Goal: Contribute content: Contribute content

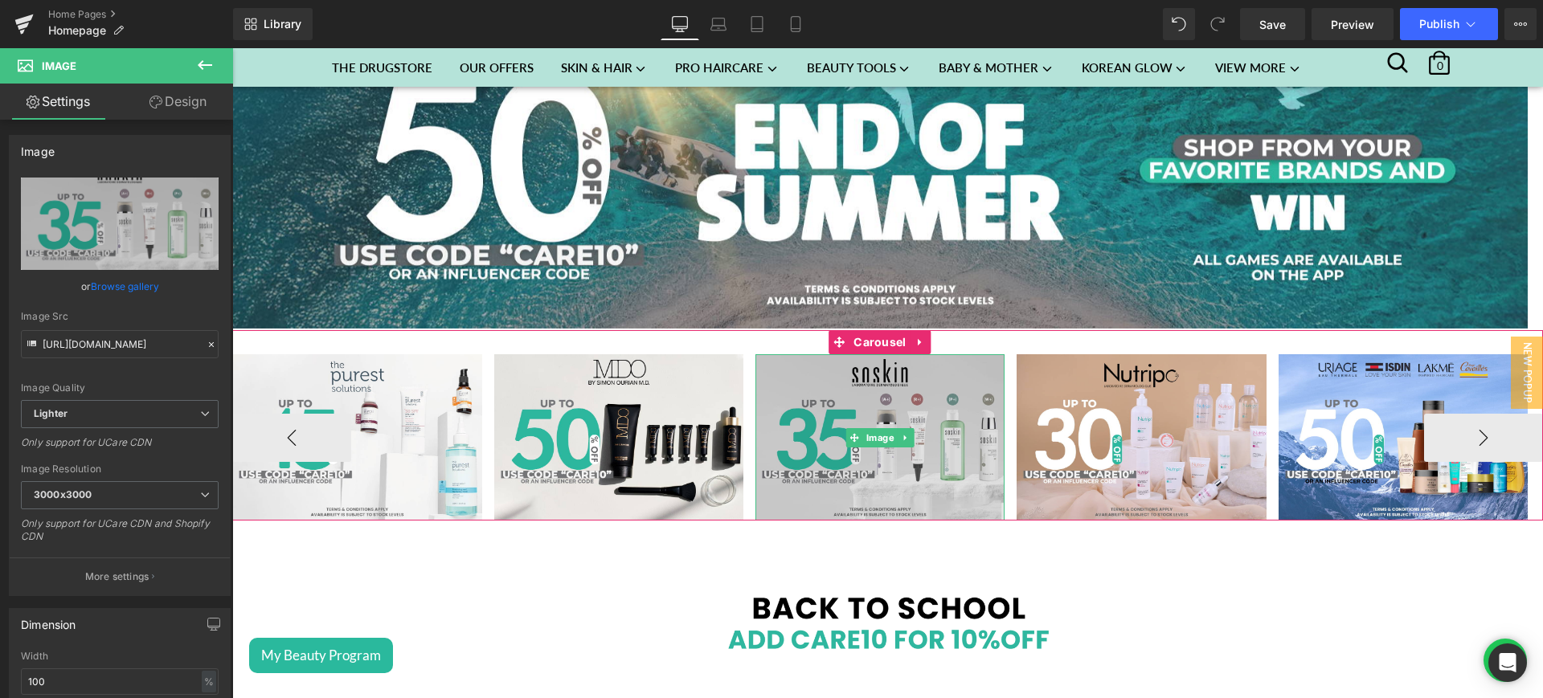
scroll to position [169, 0]
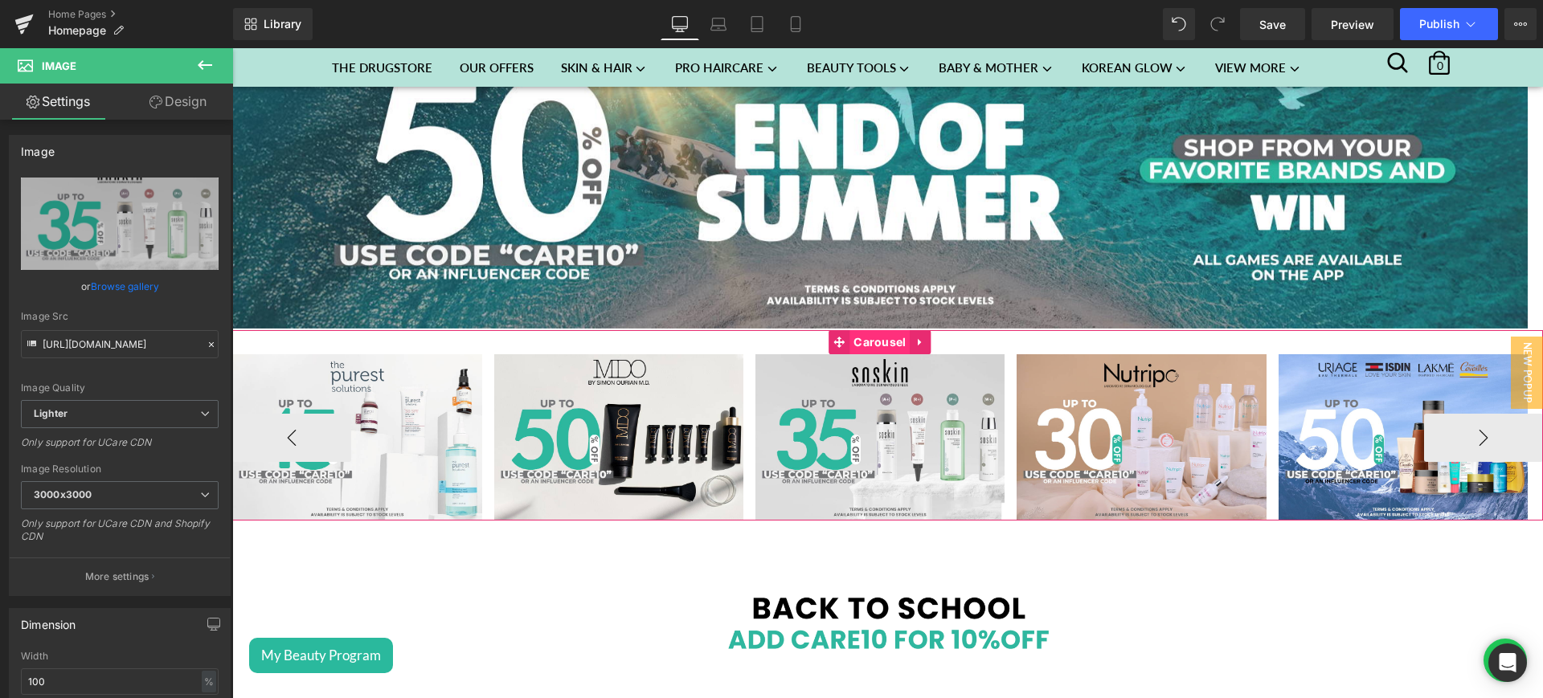
click at [886, 345] on span "Carousel" at bounding box center [880, 342] width 60 height 24
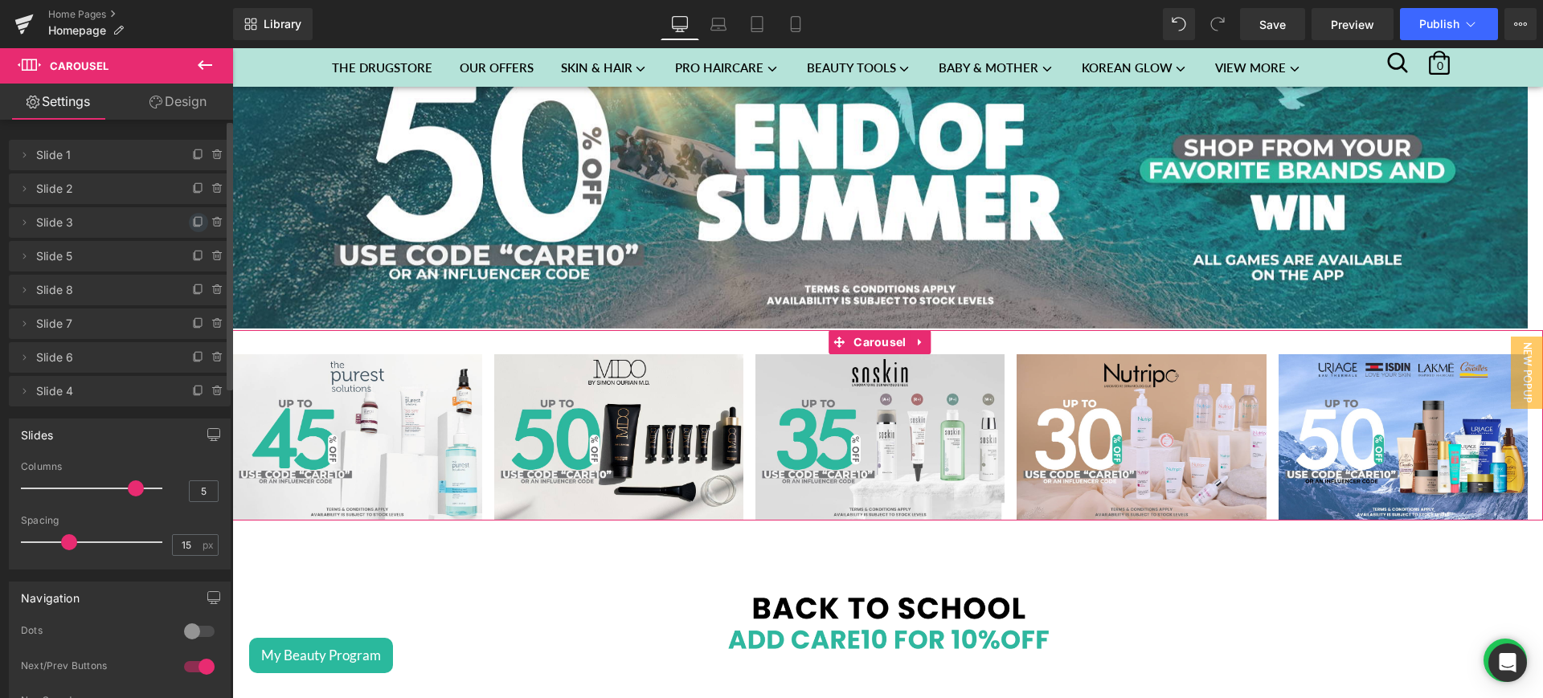
click at [192, 219] on icon at bounding box center [198, 222] width 13 height 13
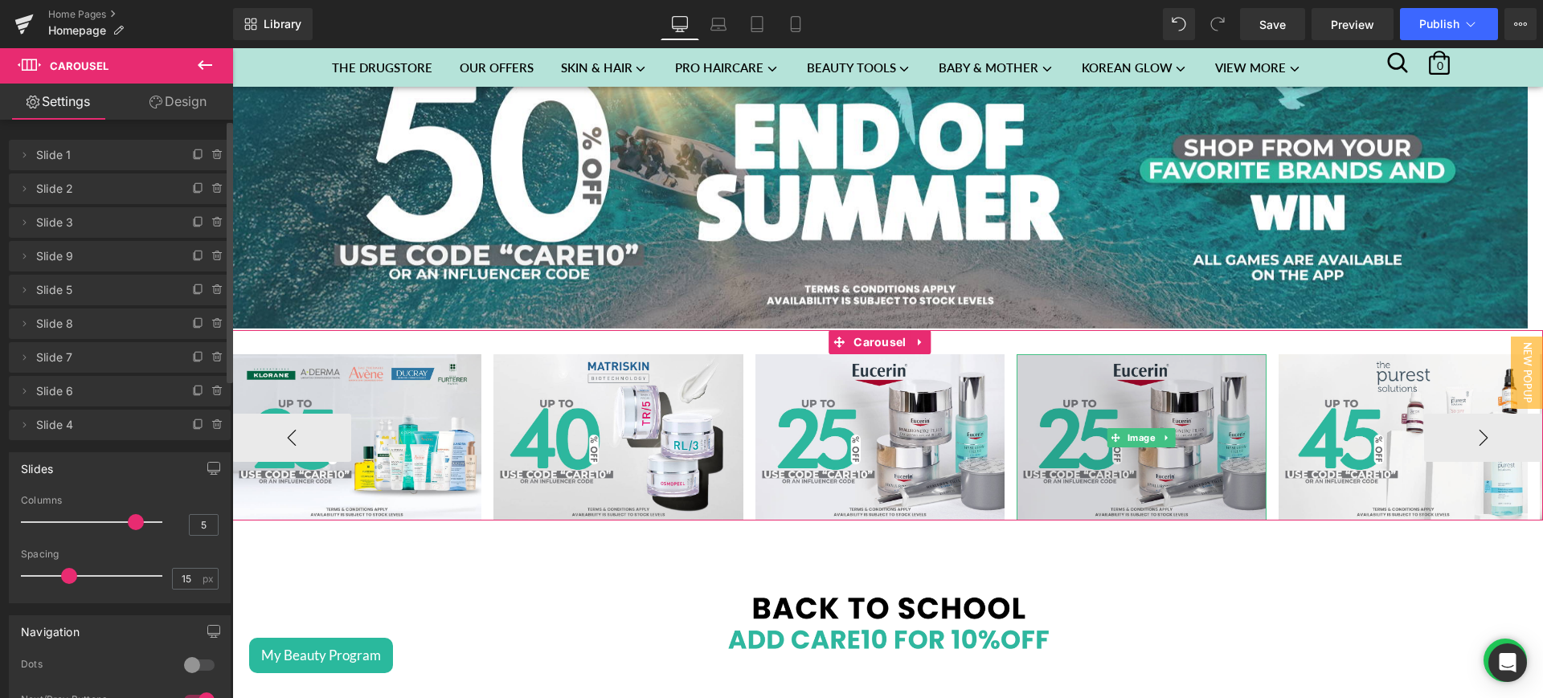
click at [1130, 385] on img at bounding box center [1141, 437] width 249 height 166
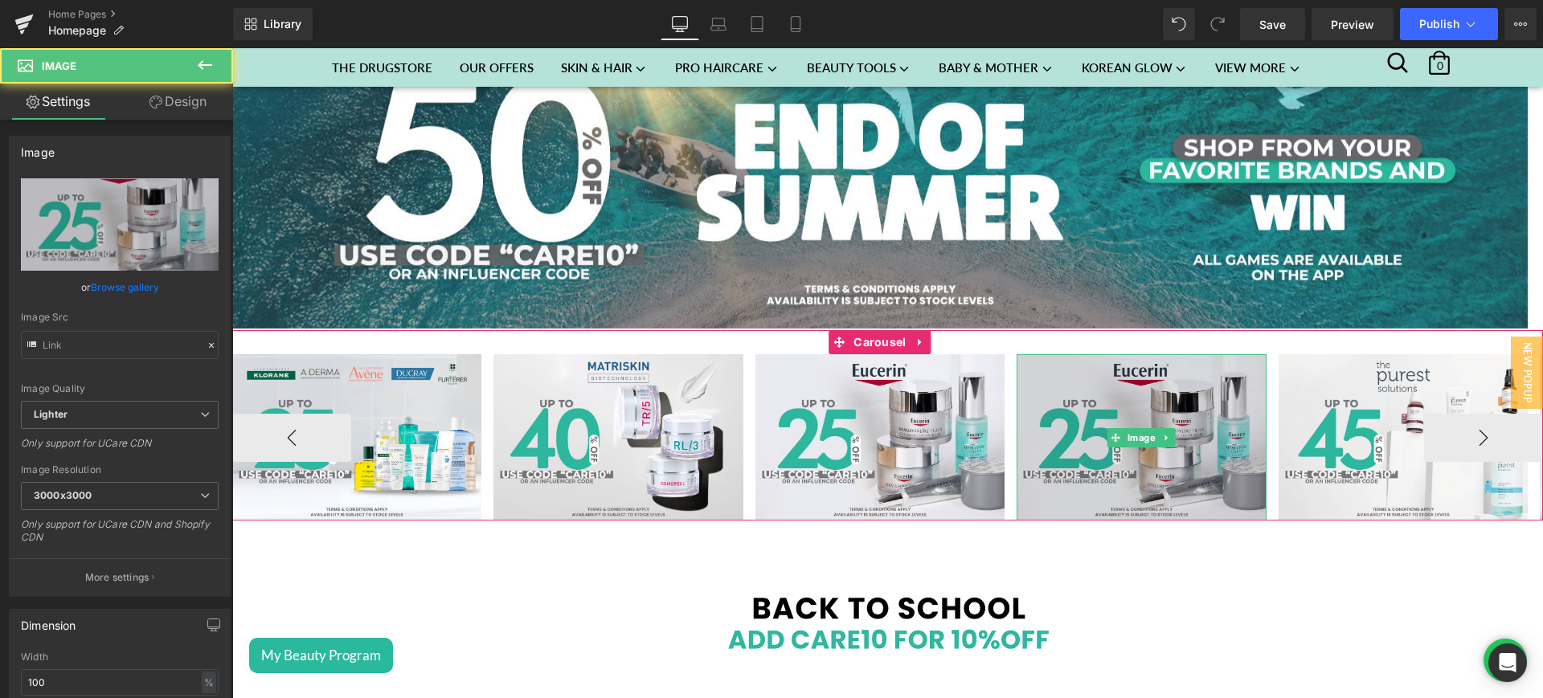
type input "[URL][DOMAIN_NAME]"
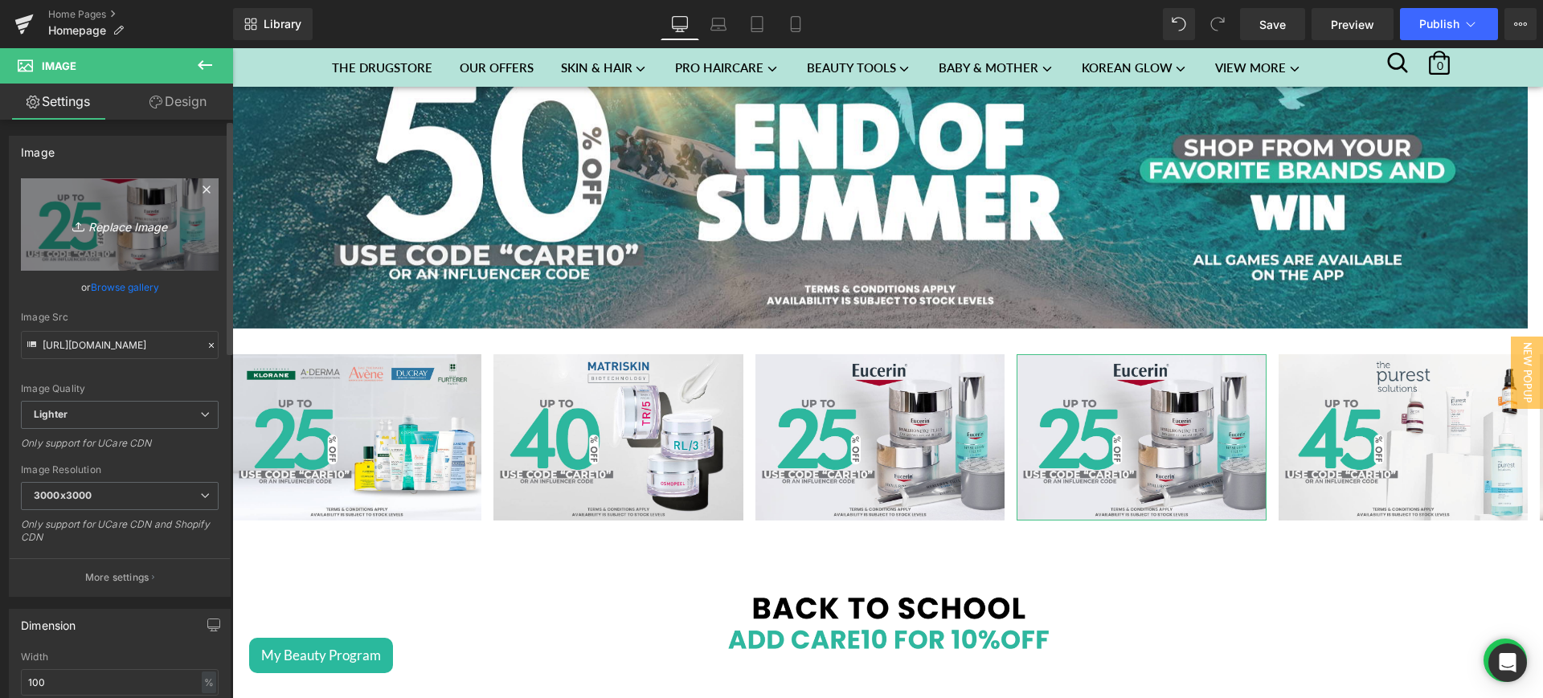
click at [129, 231] on icon "Replace Image" at bounding box center [119, 225] width 129 height 20
type input "C:\fakepath\vichy.jpg"
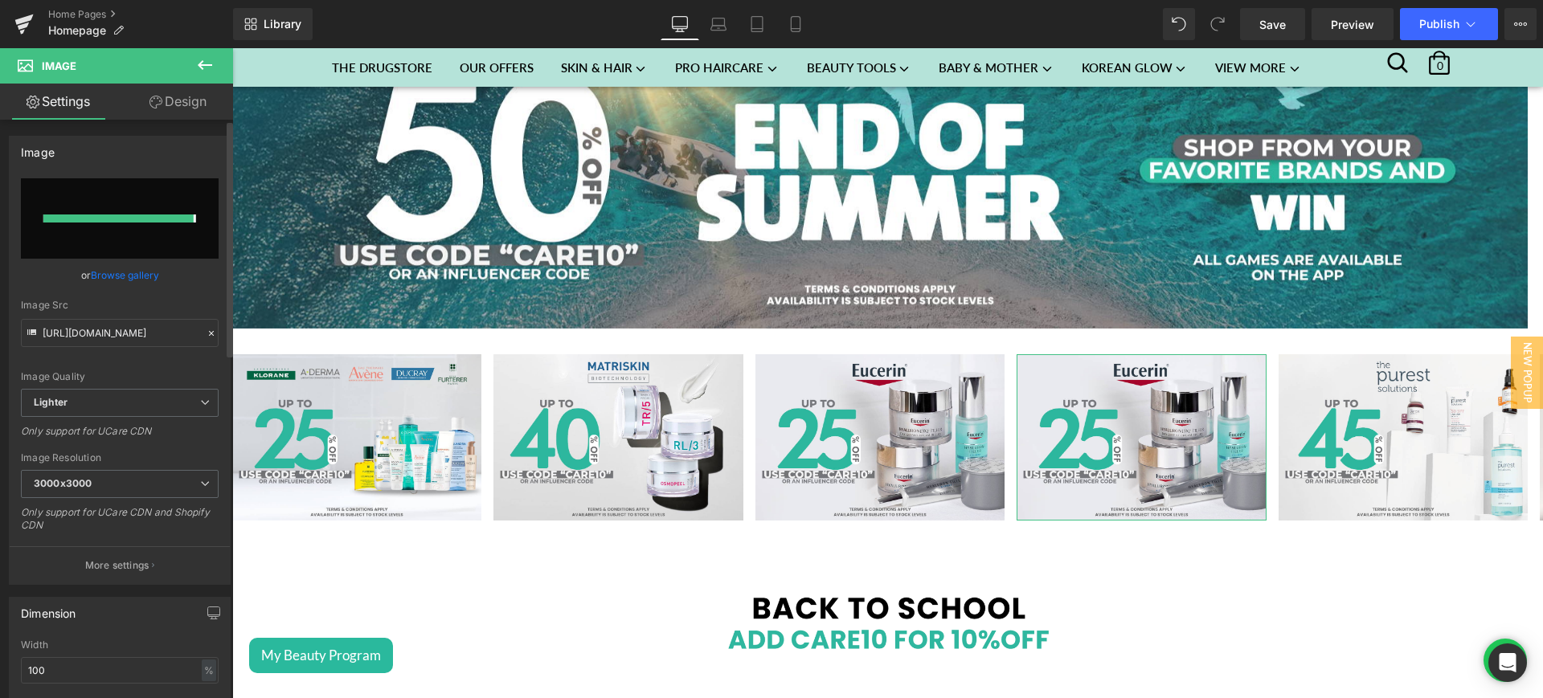
type input "[URL][DOMAIN_NAME]"
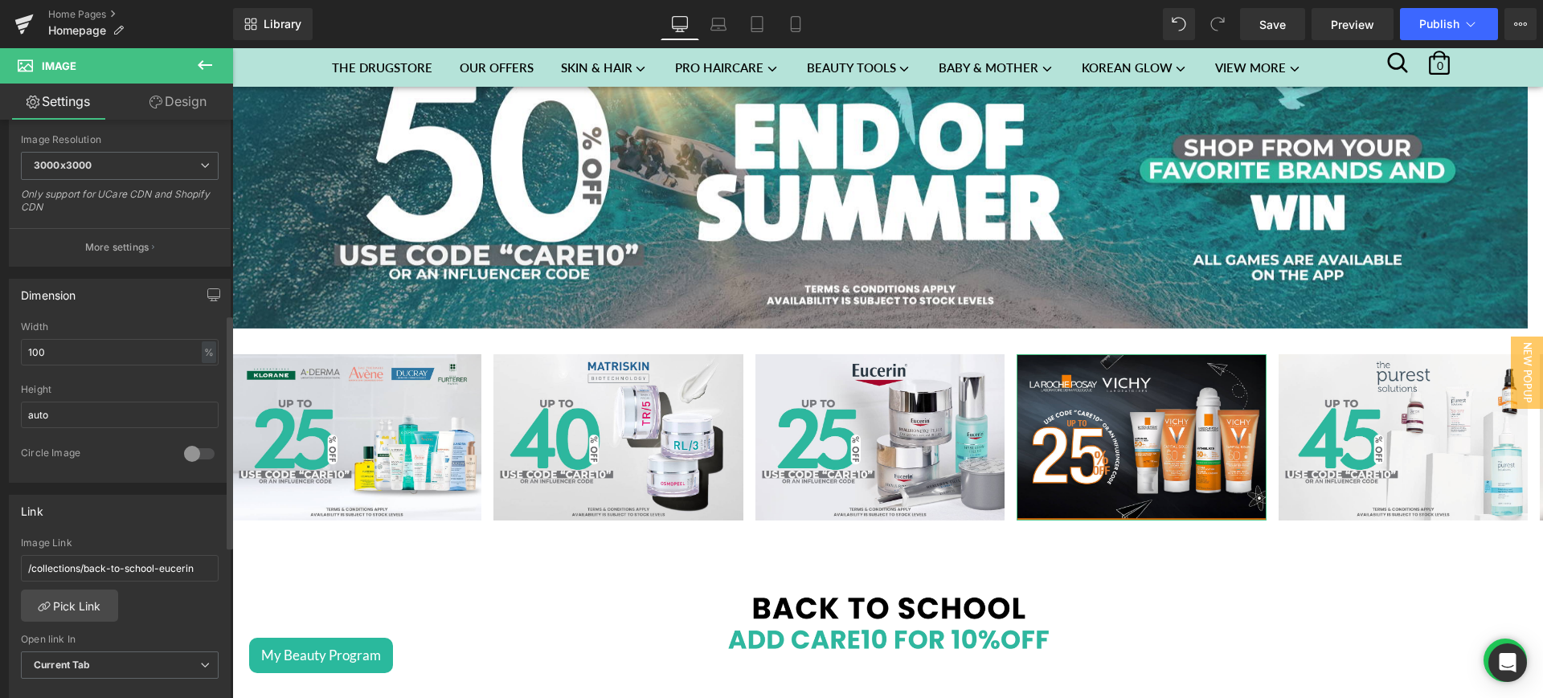
scroll to position [563, 0]
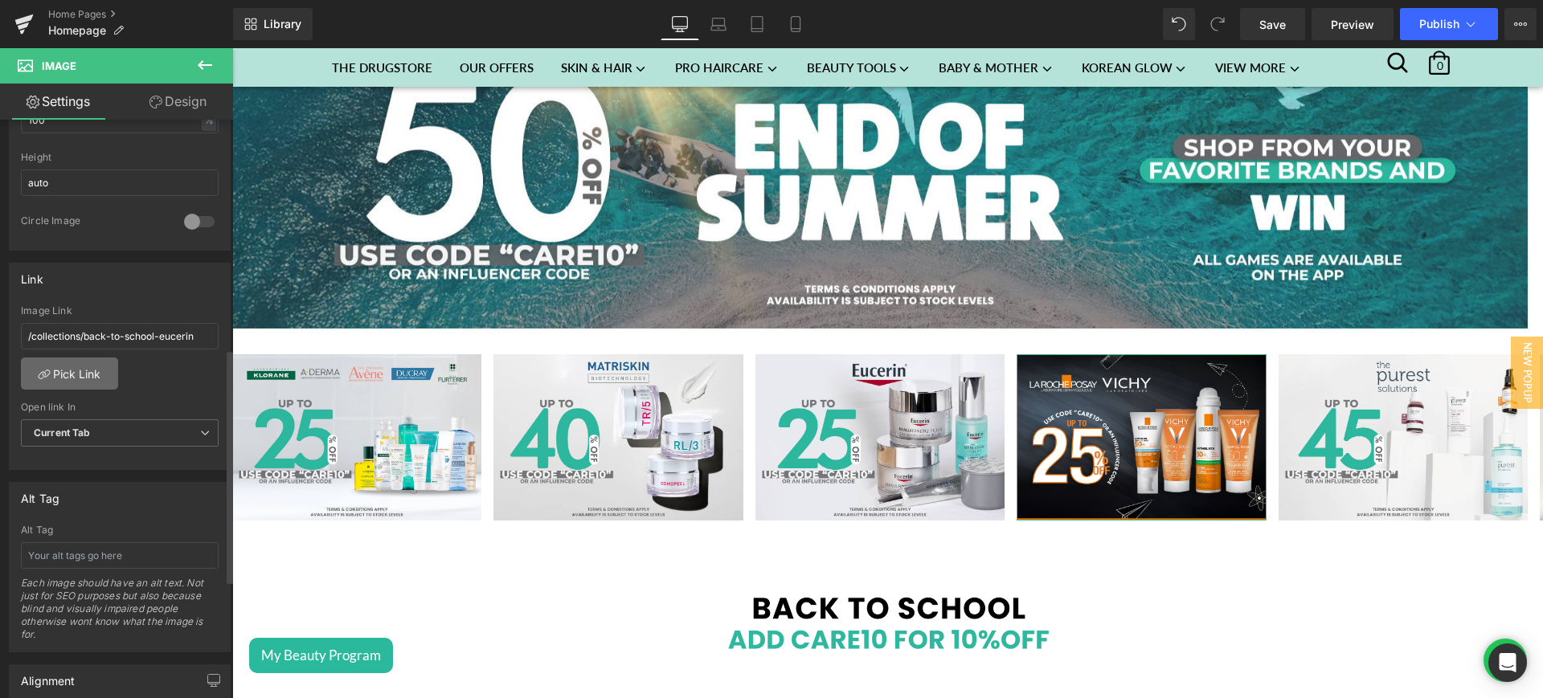
click at [75, 376] on link "Pick Link" at bounding box center [69, 374] width 97 height 32
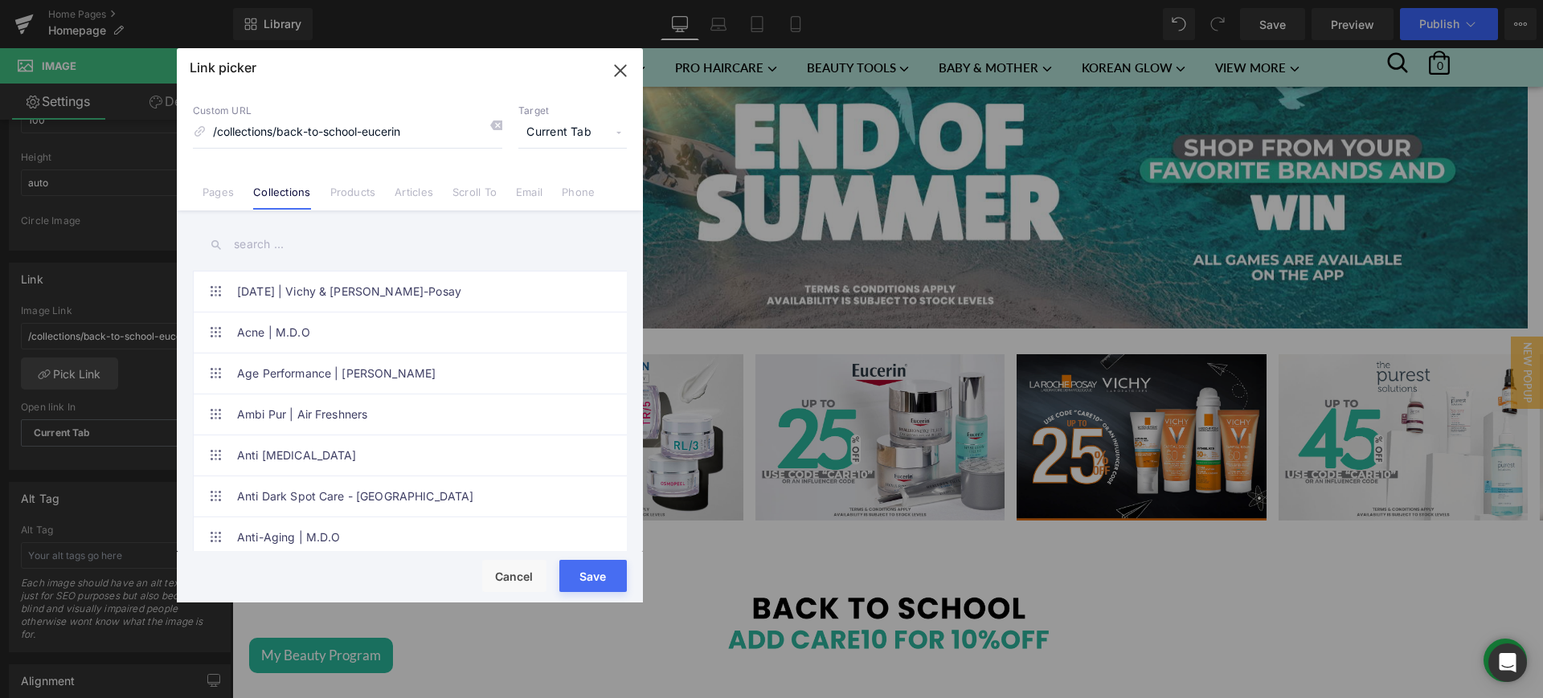
click at [264, 253] on input "text" at bounding box center [410, 245] width 434 height 36
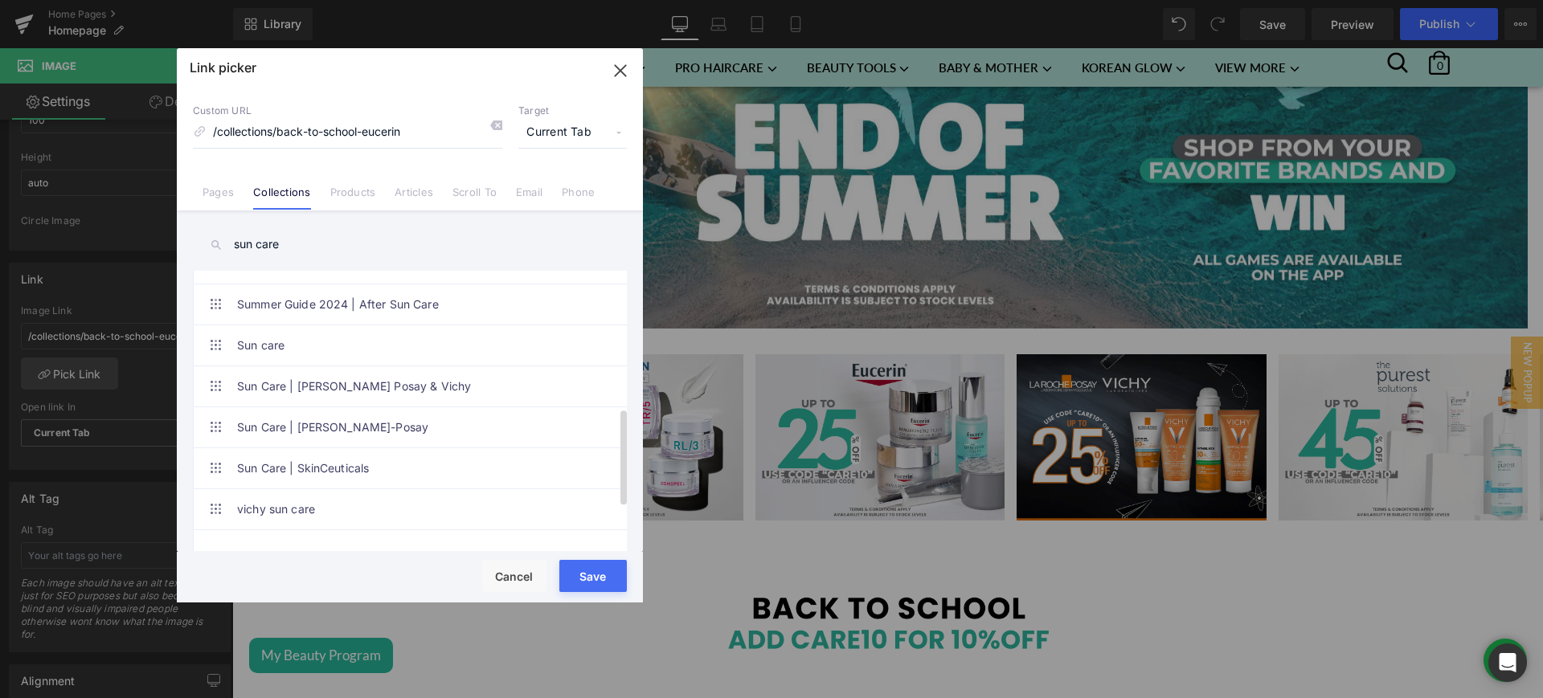
scroll to position [395, 0]
type input "sun care"
click at [375, 395] on link "Sun Care | [PERSON_NAME] Posay & Vichy" at bounding box center [414, 389] width 354 height 40
type input "/collections/sun-care-[PERSON_NAME]-posay-[GEOGRAPHIC_DATA]"
click at [580, 570] on button "Save" at bounding box center [593, 576] width 68 height 32
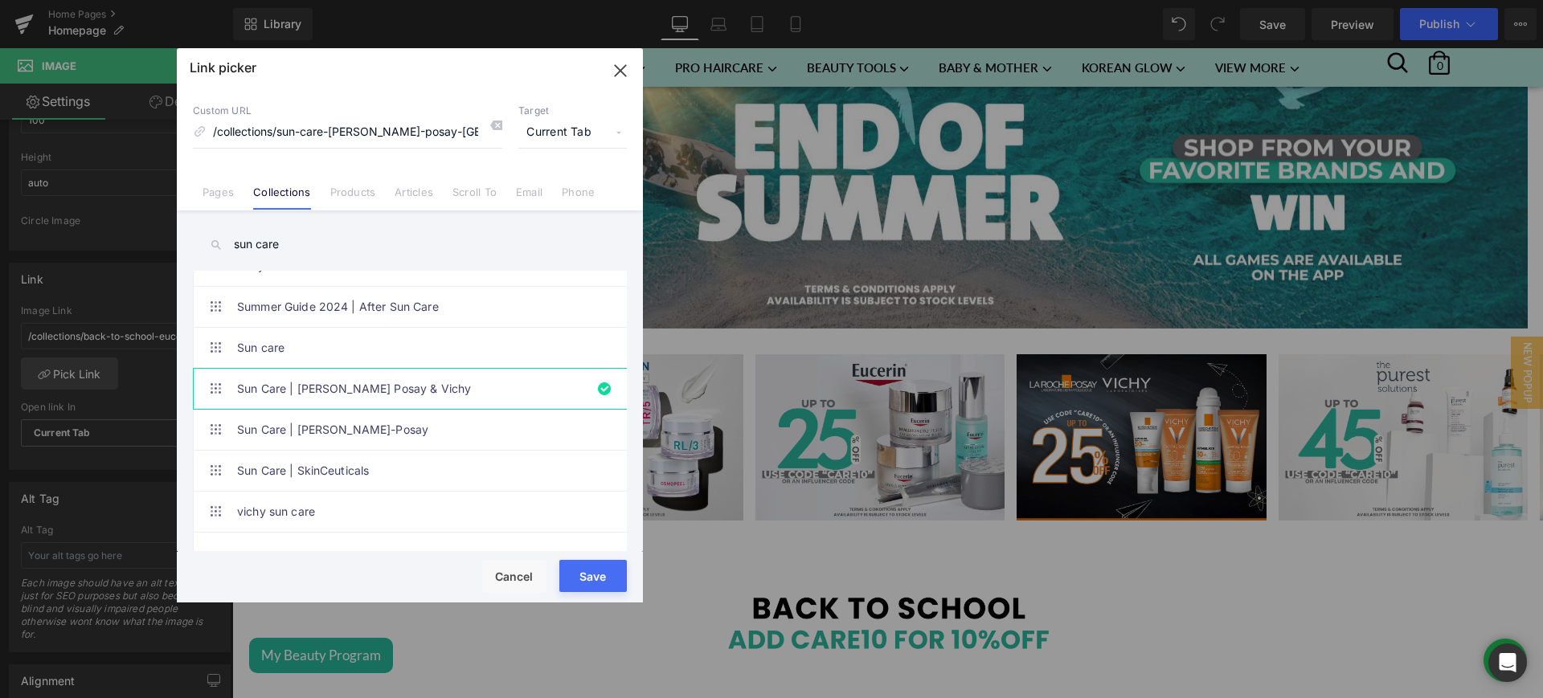
type input "/collections/sun-care-[PERSON_NAME]-posay-[GEOGRAPHIC_DATA]"
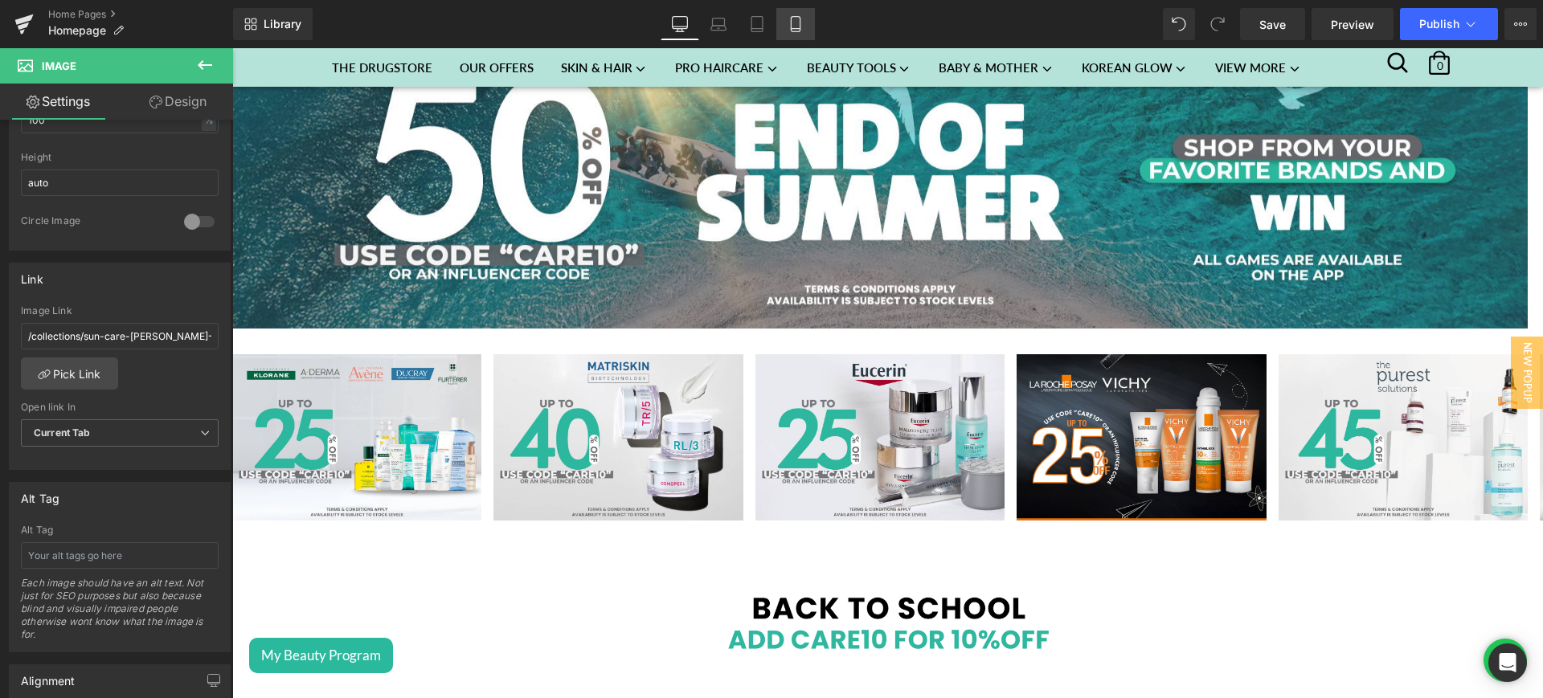
click at [797, 20] on icon at bounding box center [796, 24] width 16 height 16
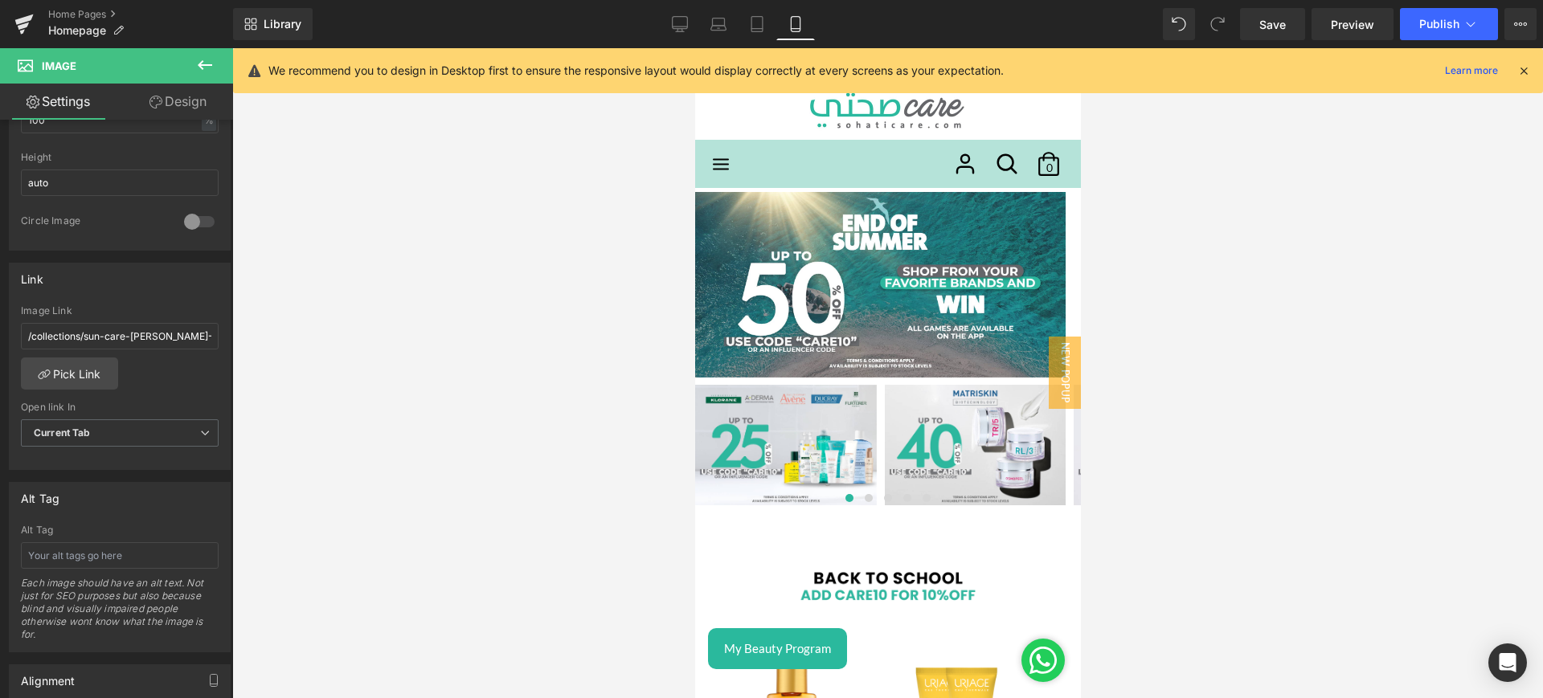
scroll to position [0, 0]
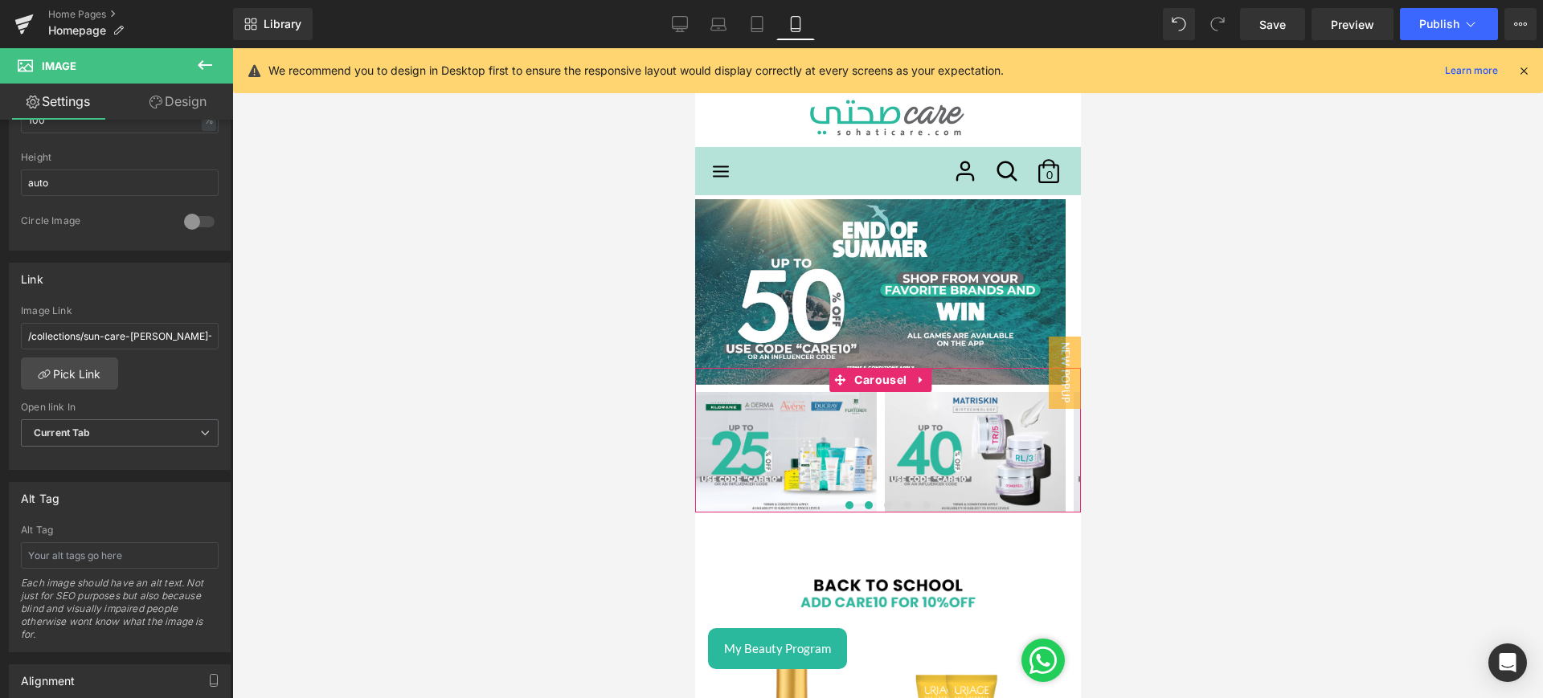
click at [858, 504] on button at bounding box center [867, 505] width 19 height 16
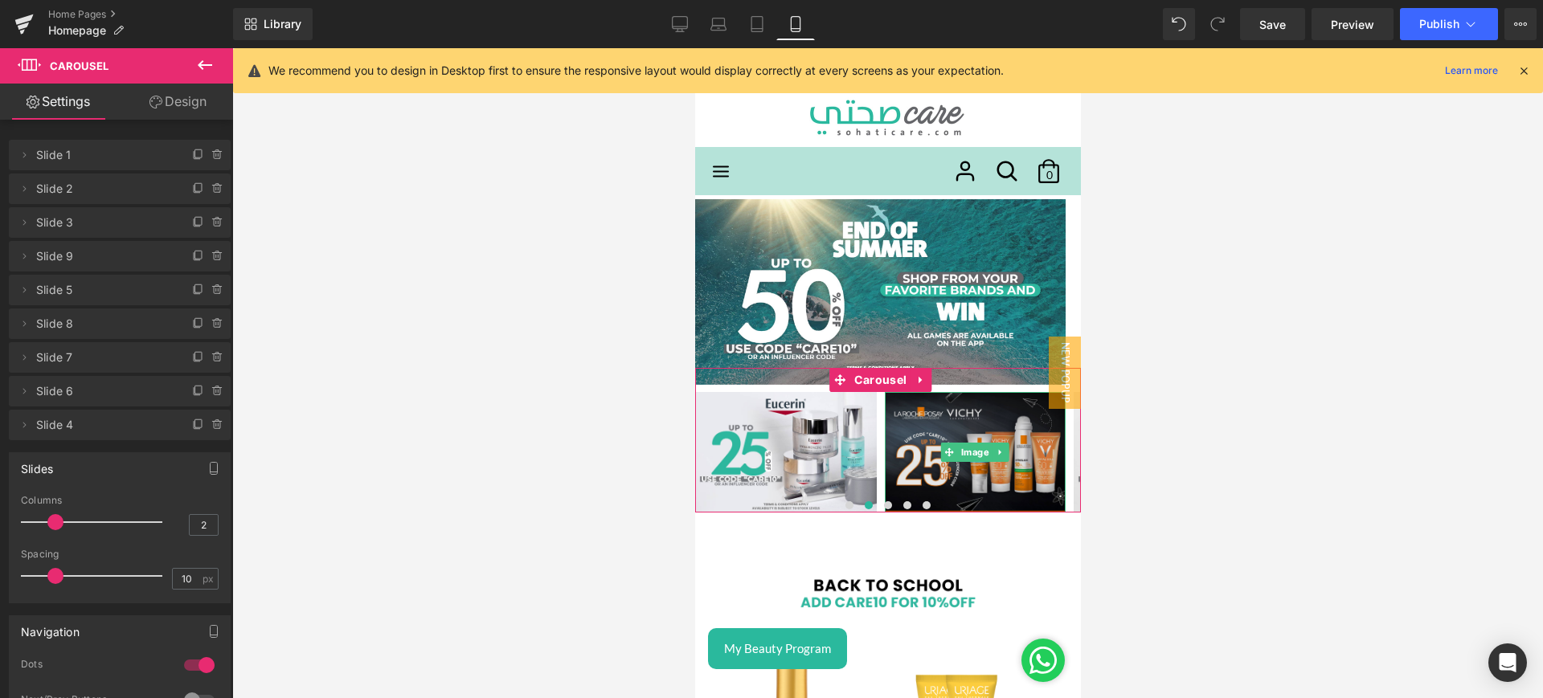
click at [949, 429] on img at bounding box center [975, 452] width 182 height 121
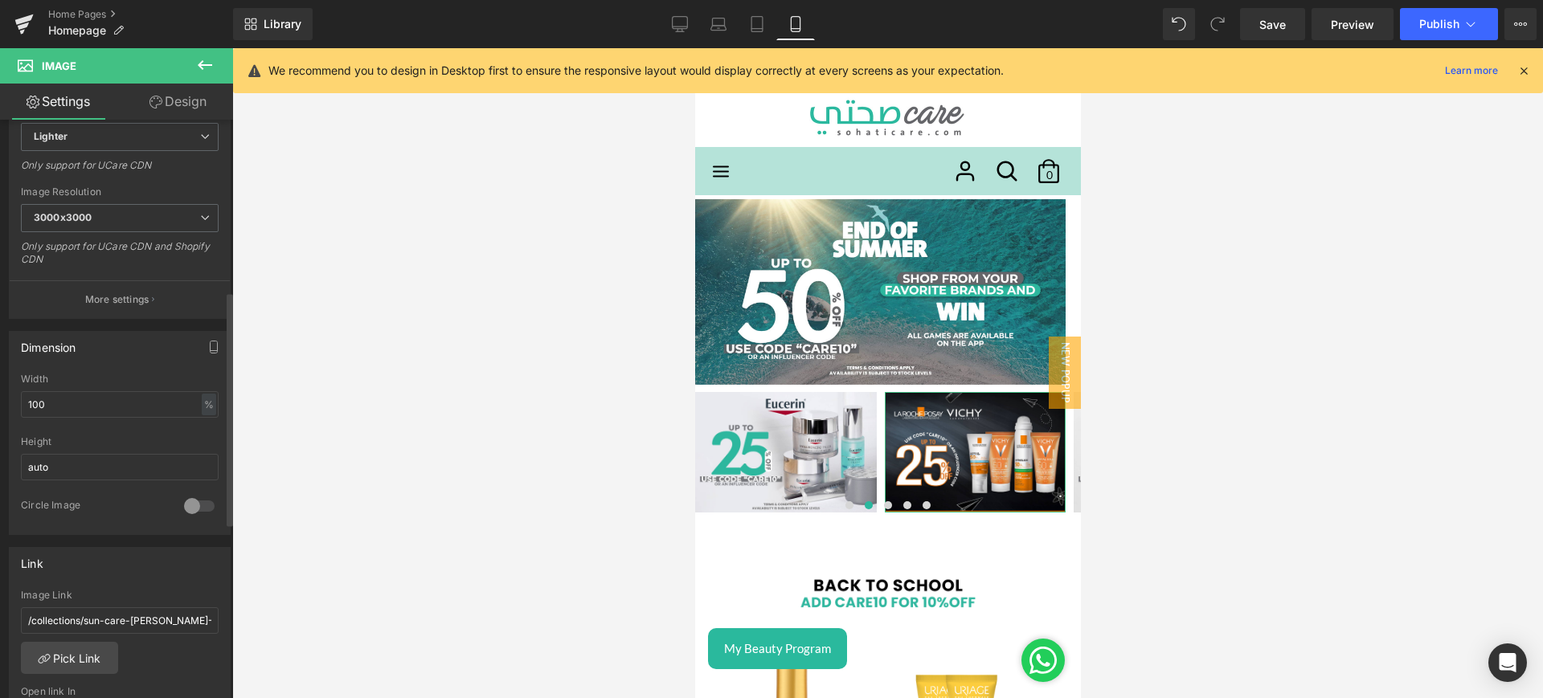
scroll to position [491, 0]
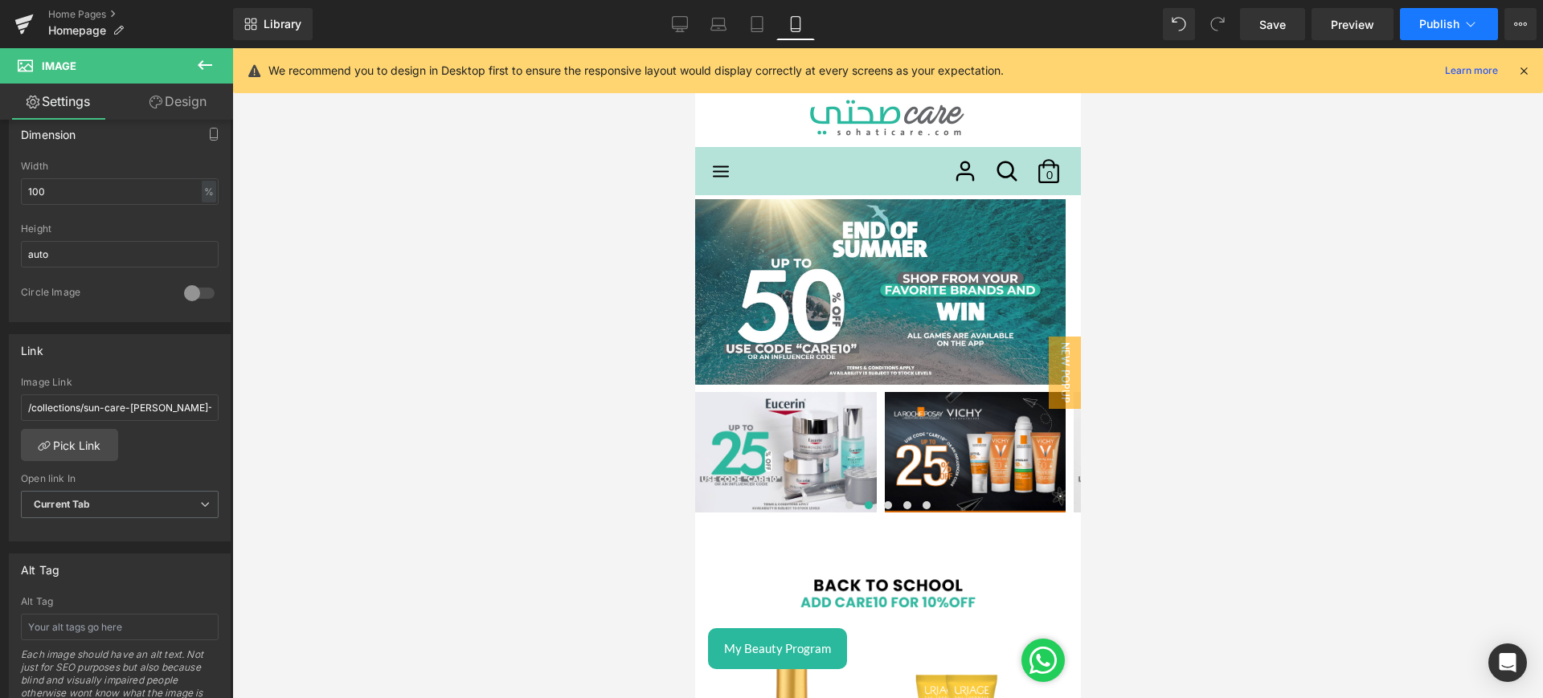
click at [1431, 21] on span "Publish" at bounding box center [1439, 24] width 40 height 13
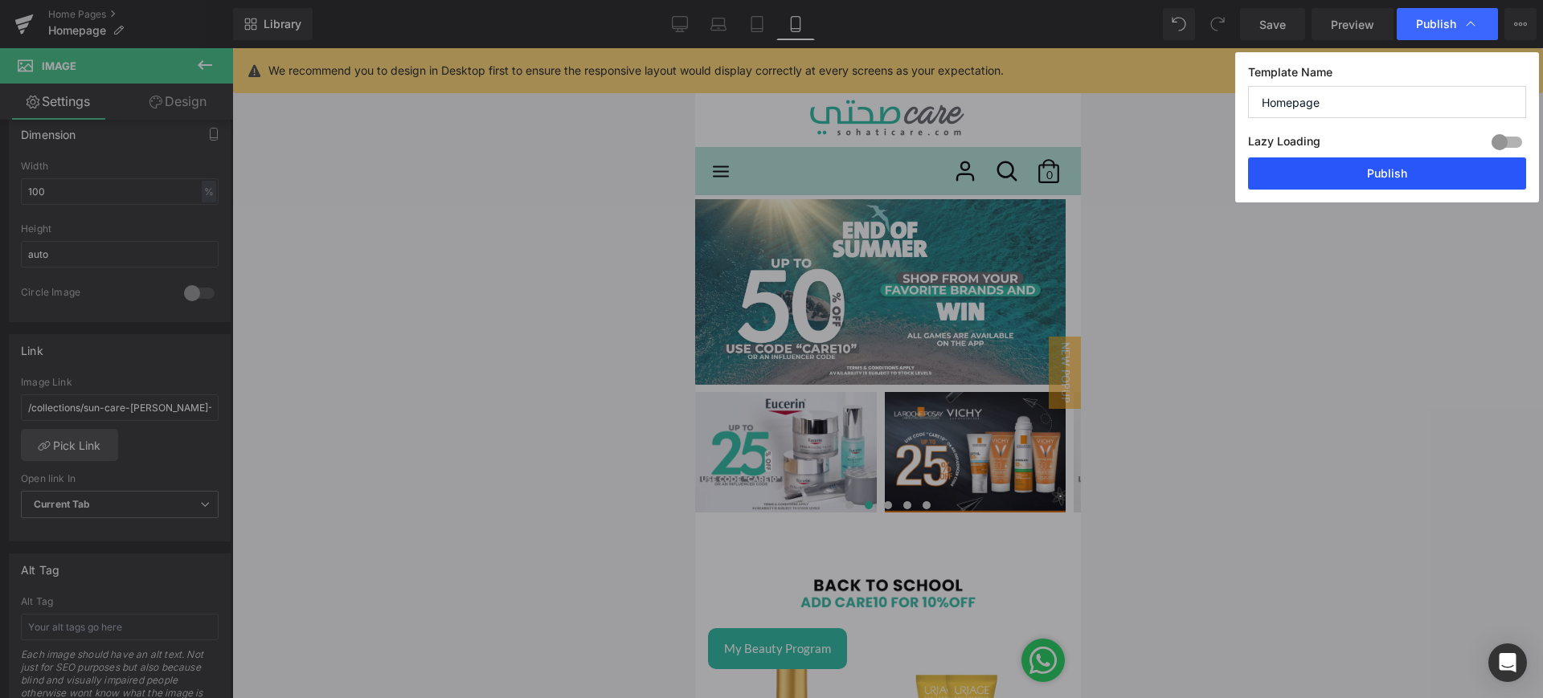
click at [1362, 173] on button "Publish" at bounding box center [1387, 174] width 278 height 32
